Goal: Register for event/course: Register for event/course

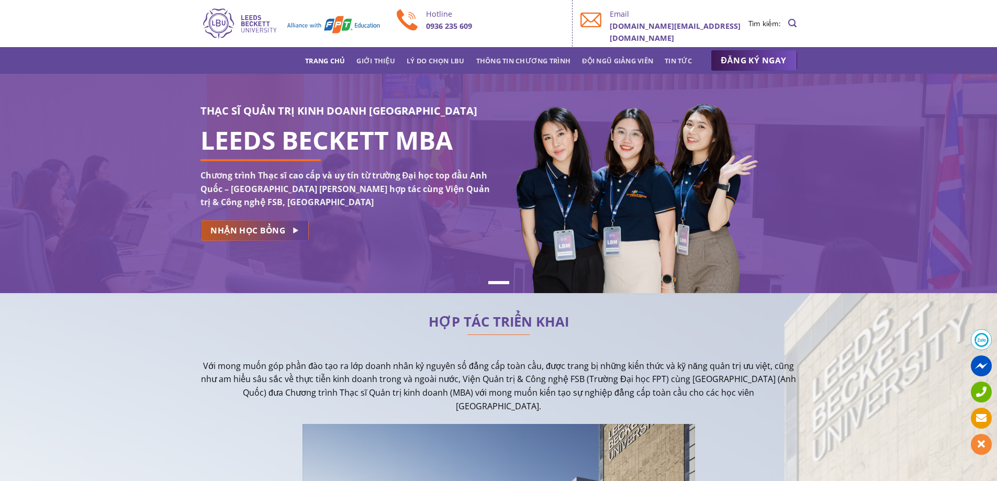
click at [252, 230] on span "NHẬN HỌC BỔNG" at bounding box center [247, 230] width 75 height 13
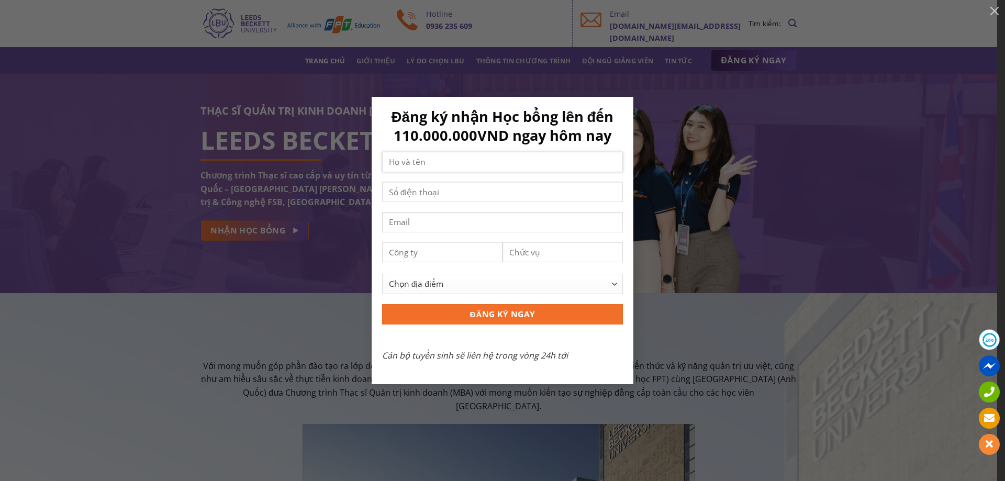
click at [501, 166] on input "Contact form" at bounding box center [502, 162] width 241 height 20
type input "D"
type input "Đào Duy Mạnh"
type input "0336838738"
type input "d"
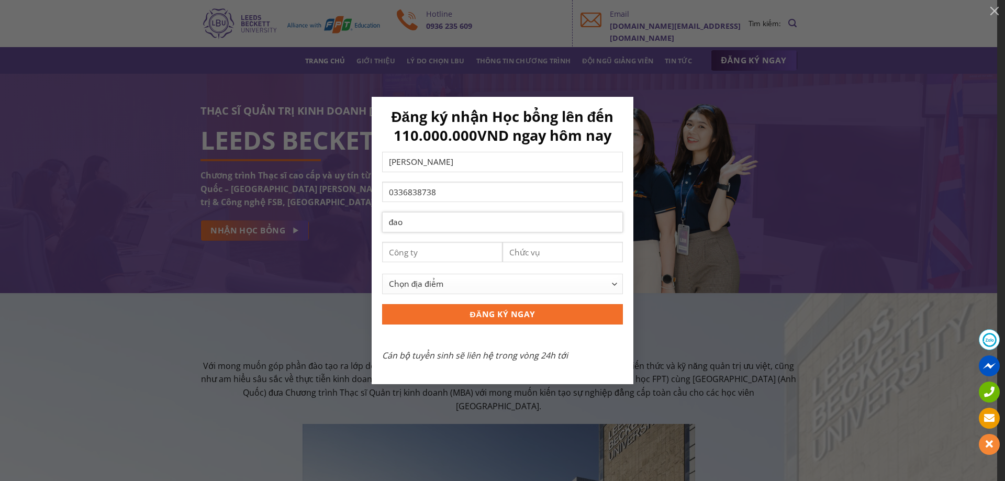
type input "đ"
type input "daoduymanh8636@gmail.com"
click at [447, 248] on input "Contact form" at bounding box center [442, 252] width 120 height 20
click at [552, 247] on input "Contact form" at bounding box center [562, 252] width 120 height 20
click at [533, 284] on select "Chọn địa điểm Hà Nội TP Hồ Chí Minh Cần Thơ Đà Nẵng Khác" at bounding box center [502, 284] width 241 height 20
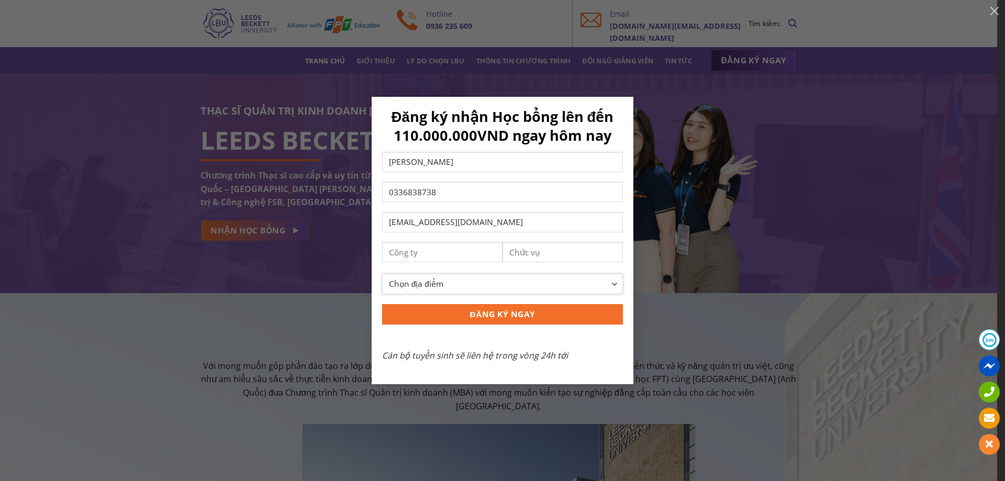
select select "[GEOGRAPHIC_DATA]"
click at [382, 274] on select "Chọn địa điểm Hà Nội TP Hồ Chí Minh Cần Thơ Đà Nẵng Khác" at bounding box center [502, 284] width 241 height 20
click at [438, 254] on input "Contact form" at bounding box center [442, 252] width 120 height 20
click at [544, 249] on input "Contact form" at bounding box center [562, 252] width 120 height 20
type input "CEO"
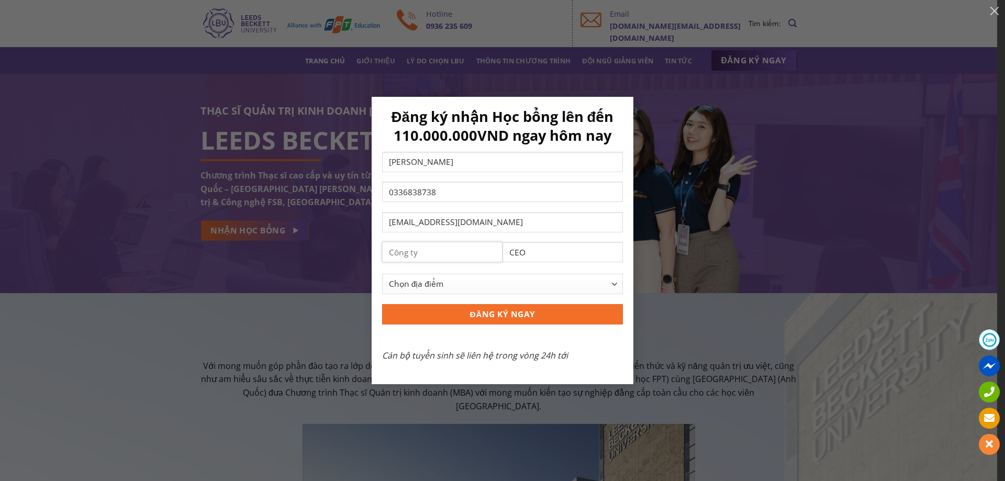
click at [484, 249] on input "Contact form" at bounding box center [442, 252] width 120 height 20
type input "H"
click at [519, 311] on input "ĐĂNG KÝ NGAY" at bounding box center [502, 314] width 241 height 20
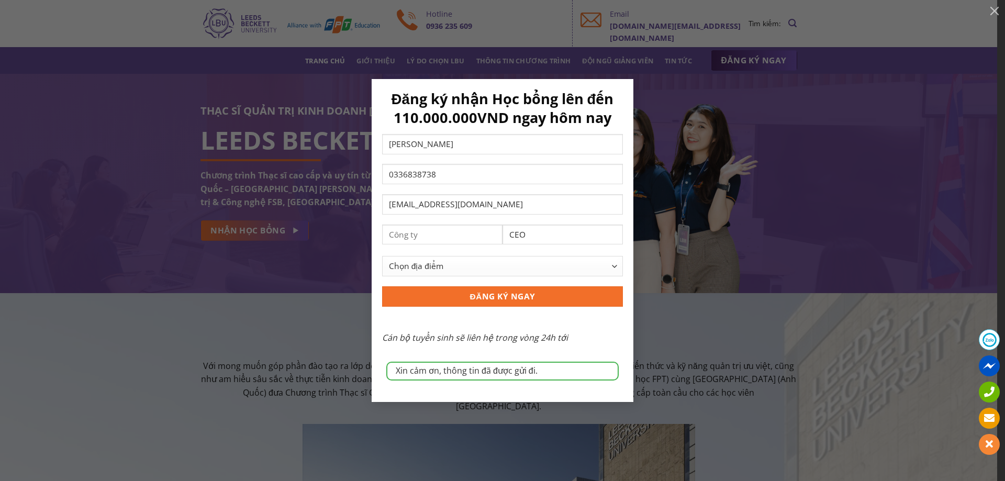
click at [161, 76] on div "Xin cảm ơn, thông tin đã được gửi đi. Đăng ký nhận Học bổng lên đến 110.000.000…" at bounding box center [502, 240] width 1005 height 481
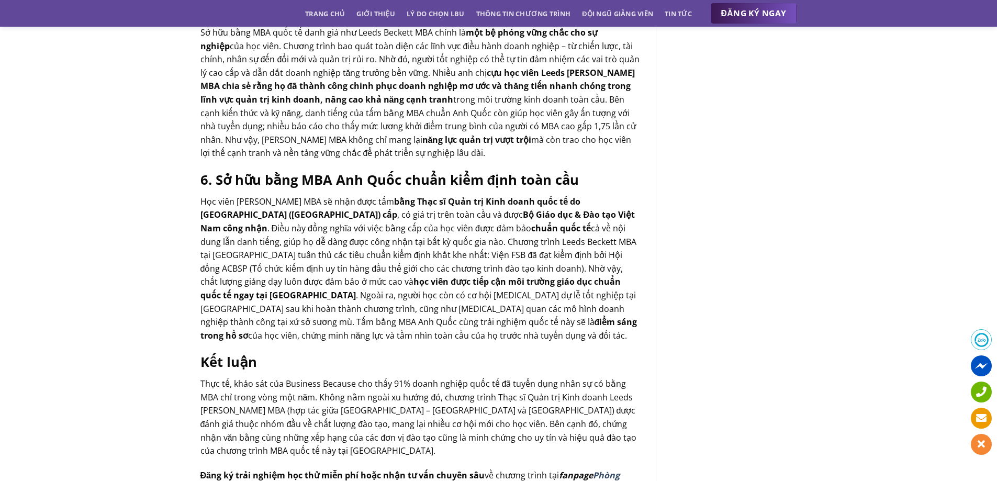
scroll to position [1151, 0]
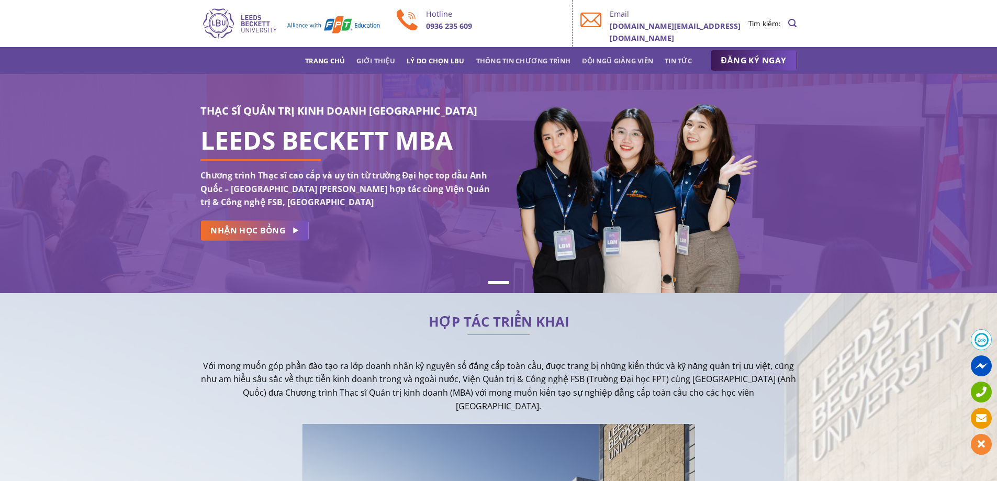
click at [431, 62] on link "Lý do chọn LBU" at bounding box center [436, 60] width 58 height 19
click at [486, 55] on link "Thông tin chương trình" at bounding box center [523, 60] width 95 height 19
click at [668, 59] on link "Tin tức" at bounding box center [678, 60] width 27 height 19
